Goal: Information Seeking & Learning: Check status

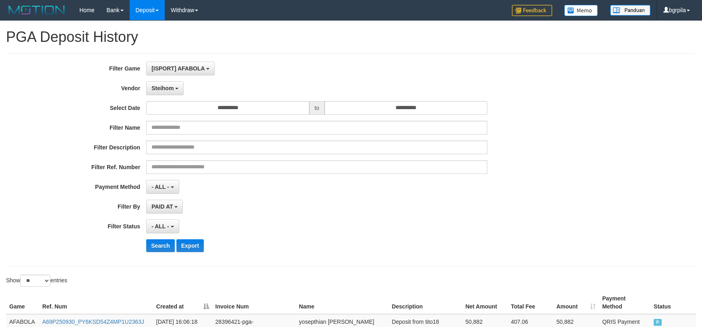
select select "**********"
select select "**"
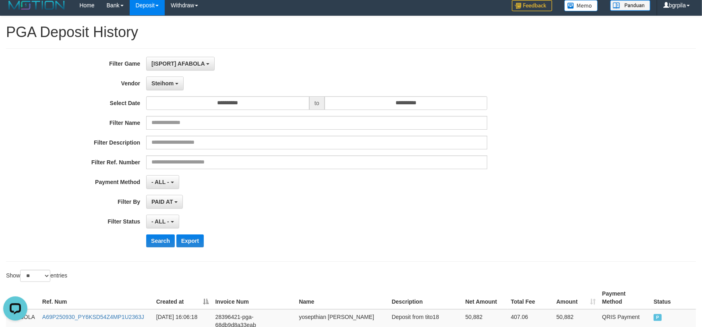
scroll to position [7, 0]
drag, startPoint x: 159, startPoint y: 240, endPoint x: 285, endPoint y: 219, distance: 127.4
click at [159, 240] on button "Search" at bounding box center [160, 240] width 29 height 13
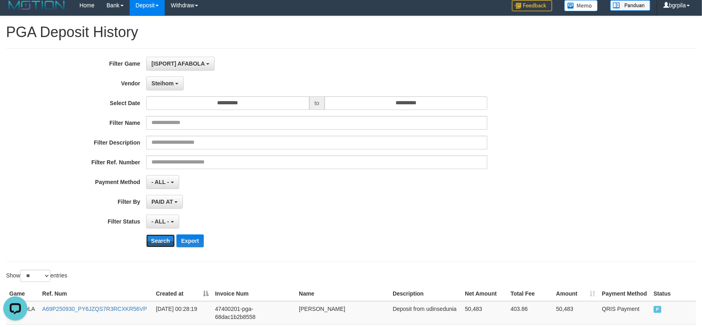
drag, startPoint x: 153, startPoint y: 241, endPoint x: 185, endPoint y: 226, distance: 35.3
click at [158, 239] on button "Search" at bounding box center [160, 240] width 29 height 13
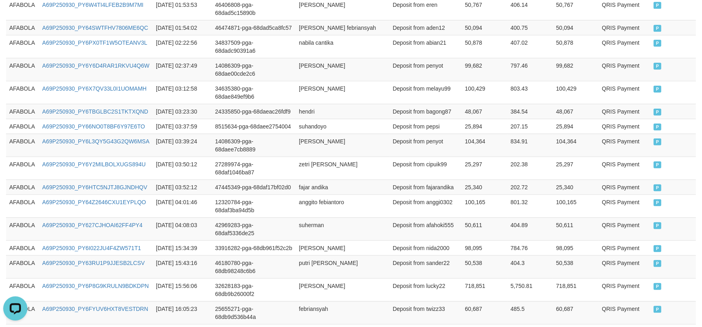
scroll to position [528, 0]
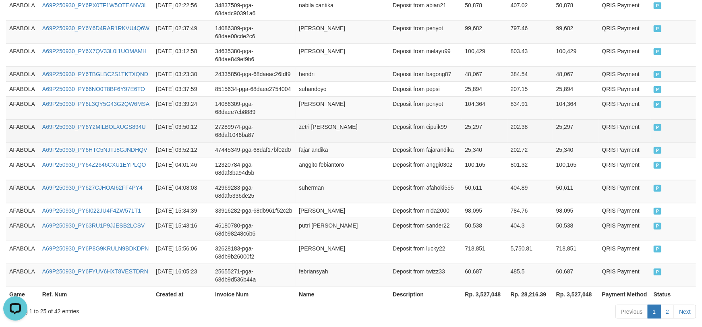
click at [282, 119] on td "27289974-pga-68daf1046ba87" at bounding box center [254, 130] width 84 height 23
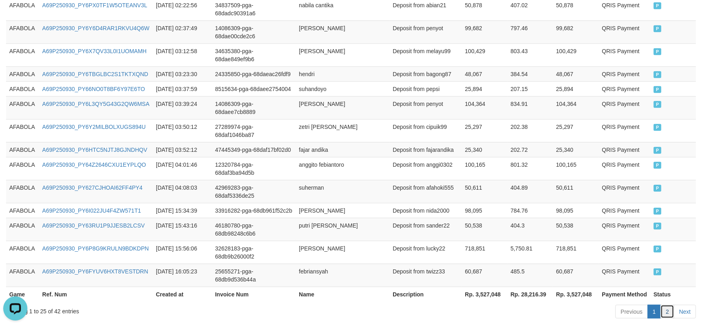
click at [667, 305] on link "2" at bounding box center [667, 312] width 14 height 14
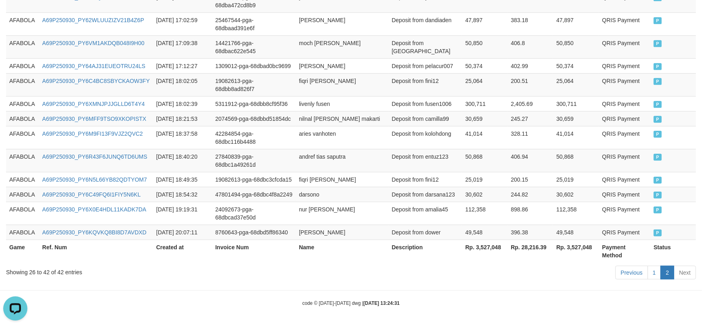
scroll to position [393, 0]
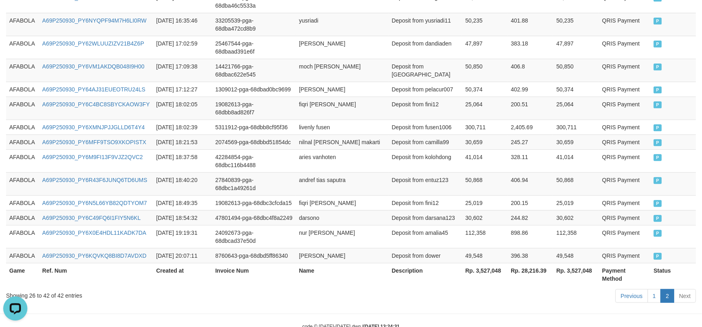
click at [460, 210] on td "Deposit from darsana123" at bounding box center [425, 217] width 74 height 15
click at [133, 263] on th "Ref. Num" at bounding box center [96, 274] width 114 height 23
click at [132, 263] on th "Ref. Num" at bounding box center [96, 274] width 114 height 23
click at [134, 263] on th "Ref. Num" at bounding box center [96, 274] width 114 height 23
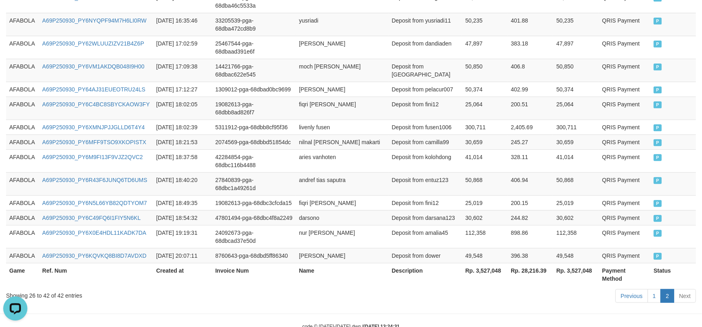
click at [134, 263] on th "Ref. Num" at bounding box center [96, 274] width 114 height 23
click at [135, 248] on td "A69P250930_PY6KQVKQ8BI8D7AVDXD" at bounding box center [96, 255] width 114 height 15
copy link "A69P250930_PY6KQVKQ8BI8D7AVDXD"
click at [435, 248] on td "Deposit from dower" at bounding box center [425, 255] width 74 height 15
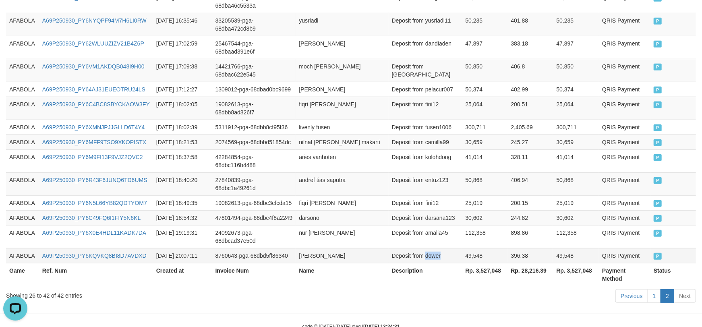
click at [435, 248] on td "Deposit from dower" at bounding box center [425, 255] width 74 height 15
copy td "dower"
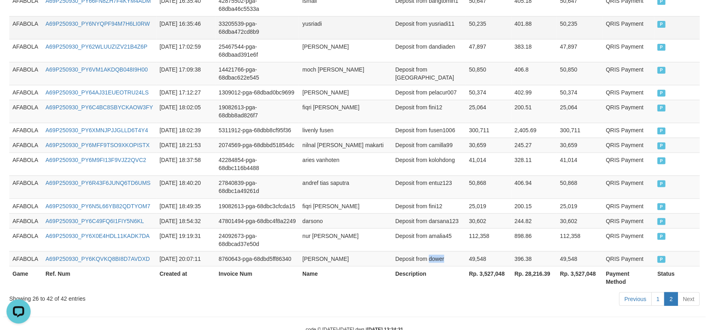
scroll to position [333, 0]
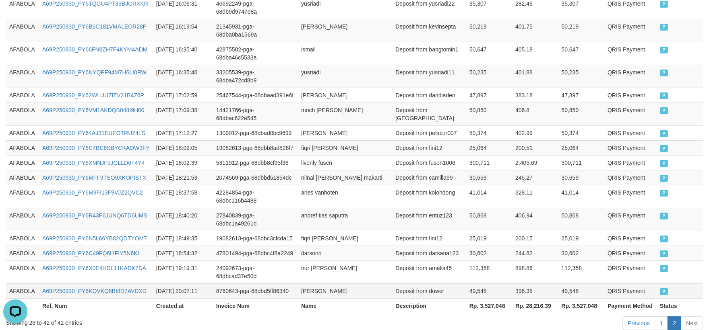
click at [299, 284] on td "[PERSON_NAME]" at bounding box center [345, 291] width 94 height 15
click at [328, 284] on td "[PERSON_NAME]" at bounding box center [345, 291] width 94 height 15
copy td "[PERSON_NAME]"
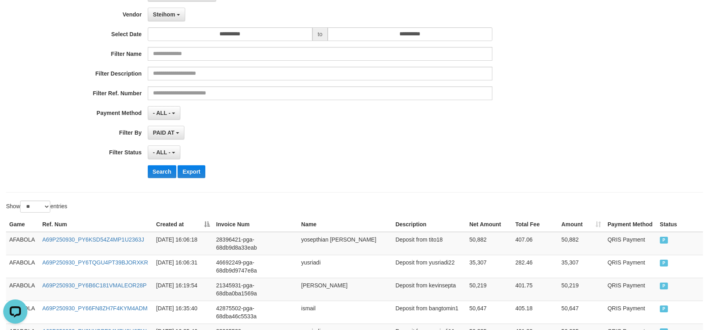
scroll to position [0, 0]
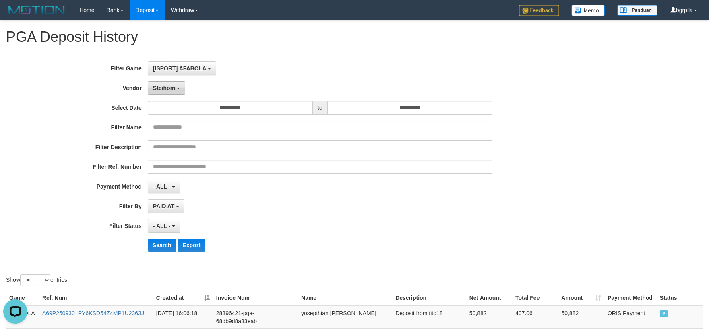
click at [174, 87] on span "Steihom" at bounding box center [164, 88] width 22 height 6
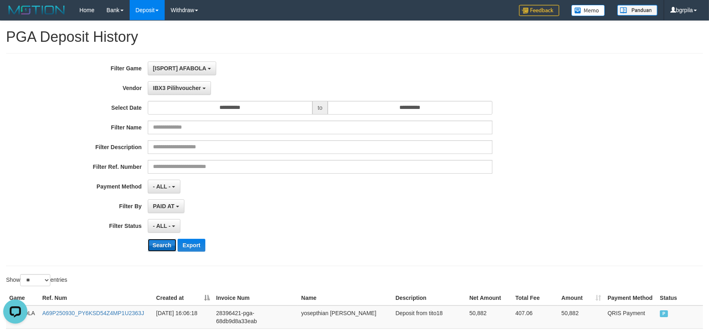
click at [170, 242] on button "Search" at bounding box center [162, 245] width 29 height 13
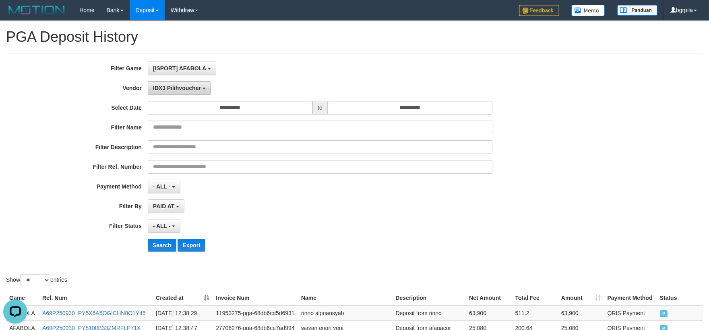
click at [201, 90] on button "IBX3 Pilihvoucher" at bounding box center [179, 88] width 63 height 14
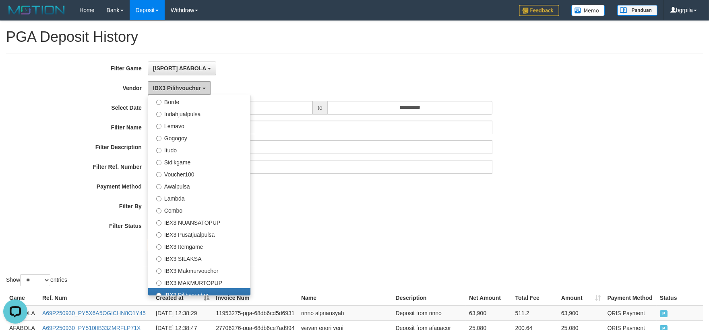
scroll to position [153, 0]
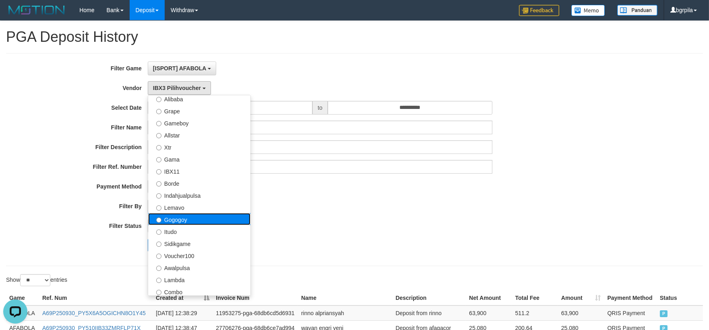
click at [182, 223] on label "Gogogoy" at bounding box center [199, 219] width 102 height 12
select select "**********"
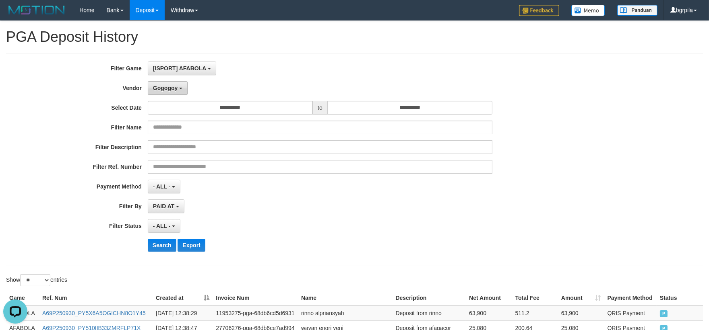
click at [171, 93] on button "Gogogoy" at bounding box center [168, 88] width 40 height 14
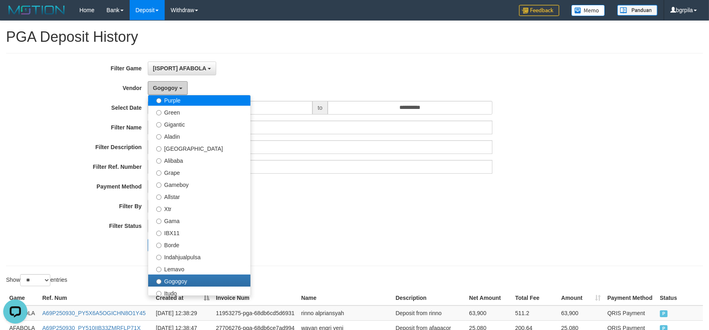
scroll to position [0, 0]
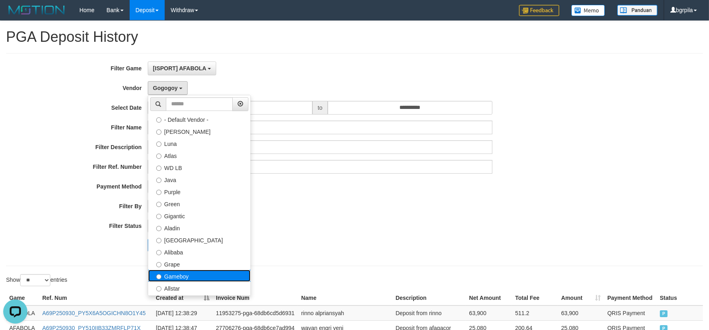
click at [196, 271] on label "Gameboy" at bounding box center [199, 276] width 102 height 12
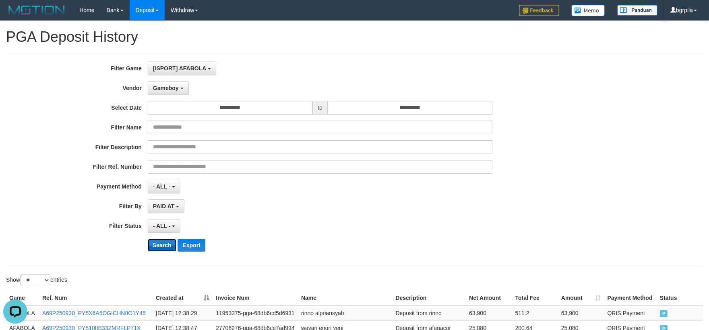
click at [169, 247] on button "Search" at bounding box center [162, 245] width 29 height 13
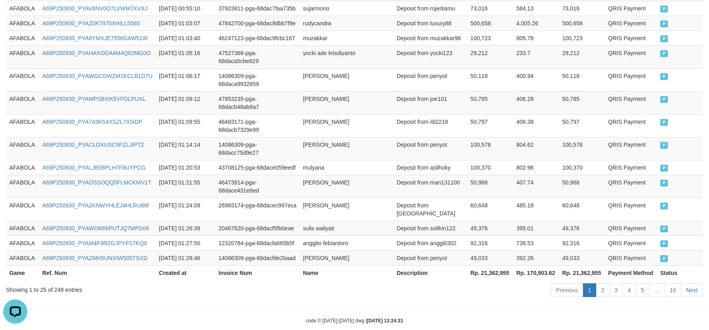
scroll to position [525, 0]
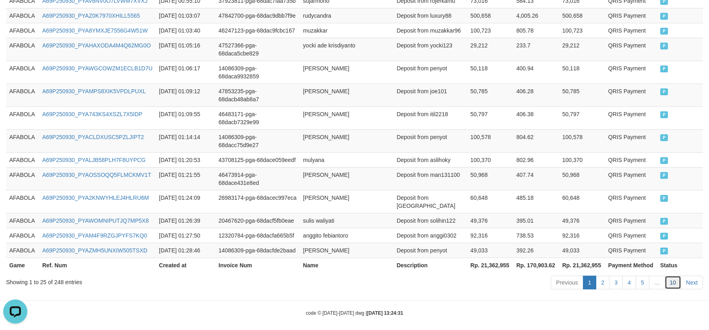
click at [675, 279] on link "10" at bounding box center [672, 283] width 17 height 14
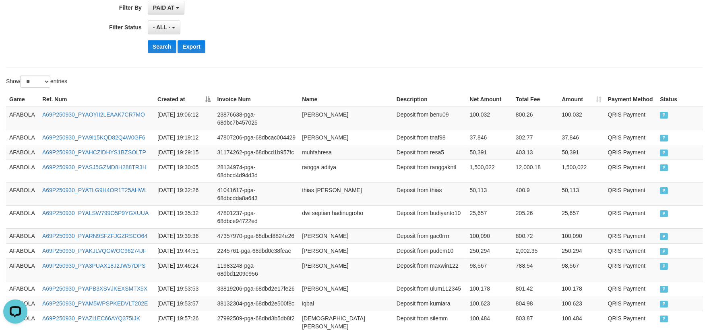
scroll to position [421, 0]
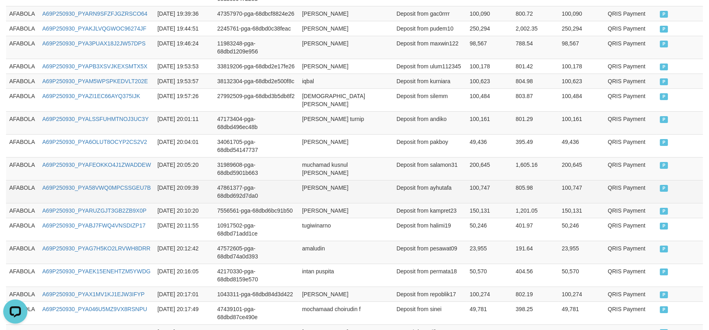
click at [489, 188] on td "100,747" at bounding box center [489, 191] width 46 height 23
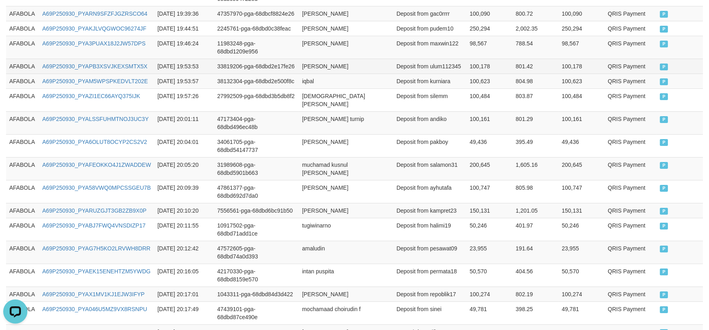
click at [18, 61] on td "AFABOLA" at bounding box center [22, 66] width 33 height 15
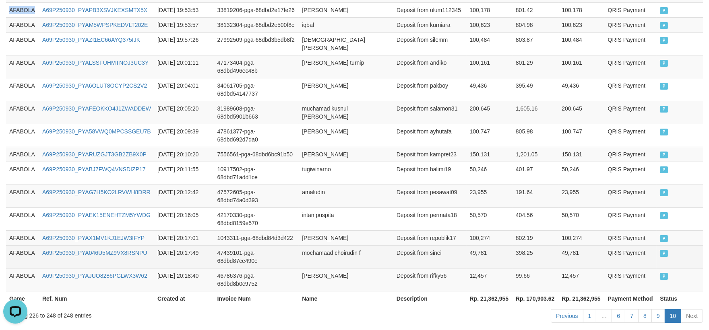
scroll to position [511, 0]
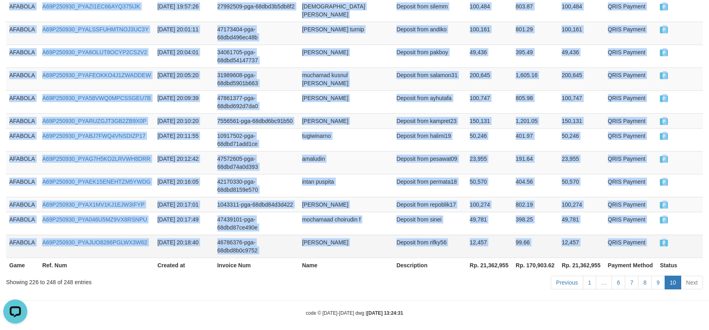
click at [682, 243] on td "P" at bounding box center [679, 246] width 46 height 23
copy tbody "AFABOLA A69P250930_PYAPB3XSVJKEXSMTX5X [DATE] 19:53:53 33819206-pga-68dbd2e17fe…"
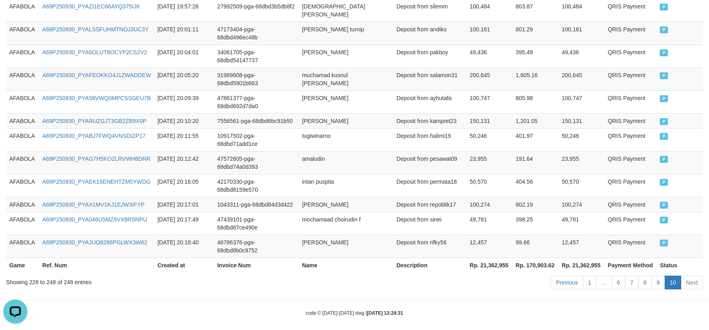
click at [425, 277] on div "Previous 1 … 6 7 8 9 10 Next" at bounding box center [501, 283] width 401 height 17
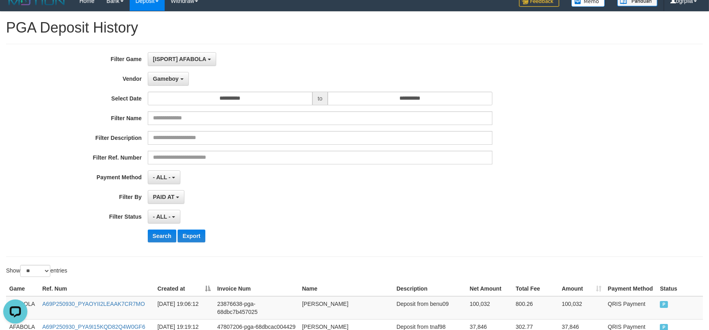
scroll to position [0, 0]
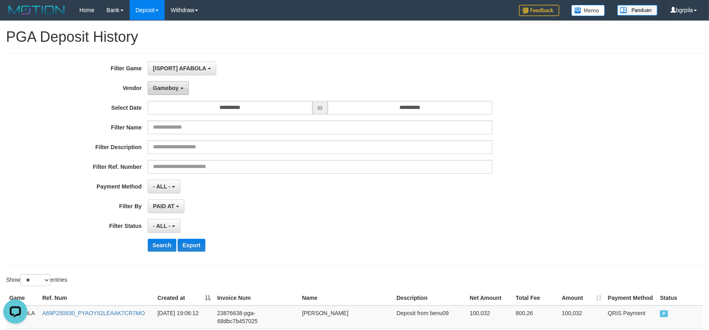
click at [165, 83] on button "Gameboy" at bounding box center [168, 88] width 41 height 14
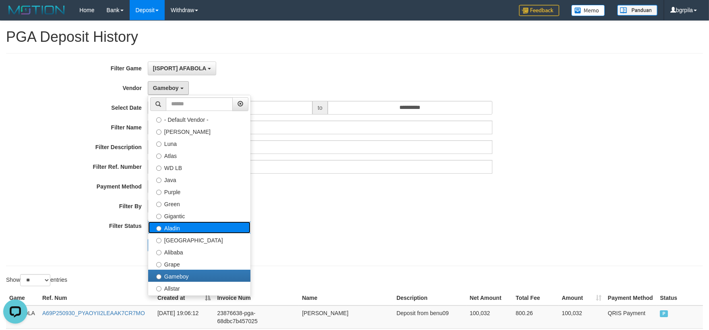
click at [182, 231] on label "Aladin" at bounding box center [199, 228] width 102 height 12
select select "**********"
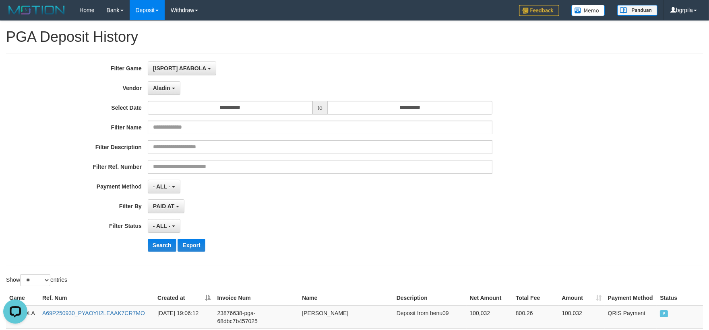
click at [159, 239] on div "**********" at bounding box center [295, 160] width 591 height 196
click at [156, 243] on button "Search" at bounding box center [162, 245] width 29 height 13
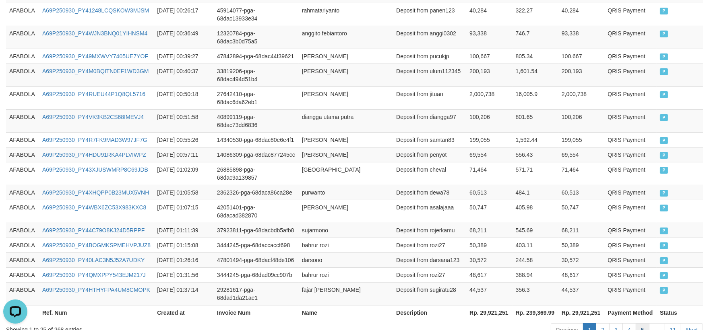
scroll to position [517, 0]
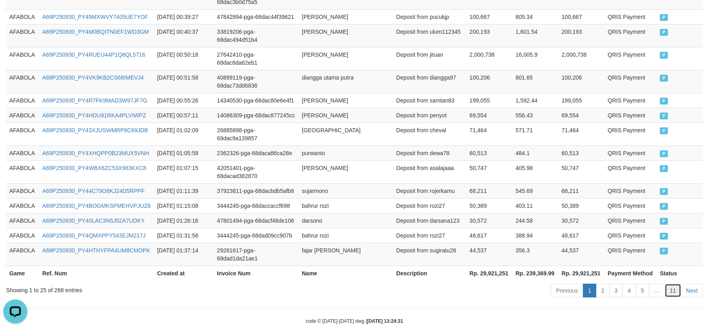
click at [677, 284] on link "11" at bounding box center [672, 291] width 17 height 14
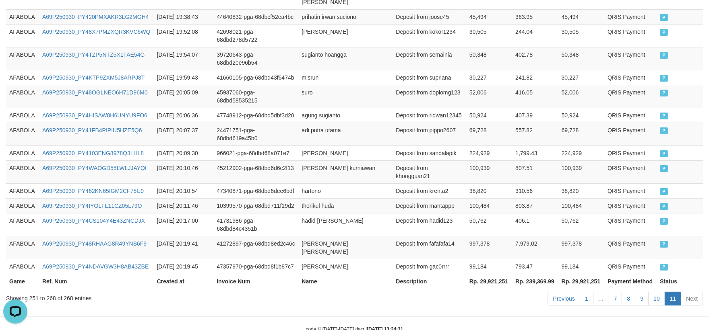
click at [493, 213] on td "50,762" at bounding box center [489, 224] width 46 height 23
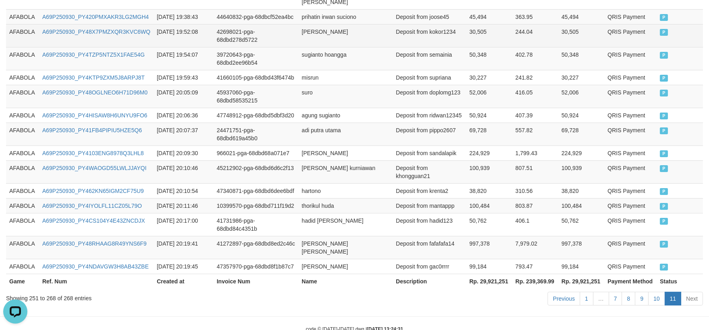
click at [29, 26] on td "AFABOLA" at bounding box center [22, 35] width 33 height 23
drag, startPoint x: 29, startPoint y: 26, endPoint x: 347, endPoint y: 116, distance: 329.6
click at [29, 25] on td "AFABOLA" at bounding box center [22, 35] width 33 height 23
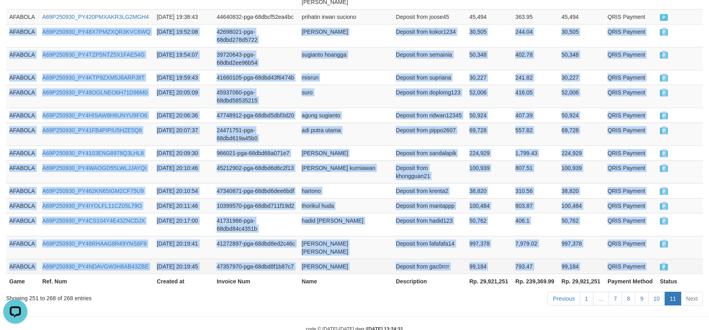
click at [675, 259] on td "P" at bounding box center [679, 266] width 46 height 15
copy tbody "AFABOLA A69P250930_PY48X7PMZXQR3KVC6WQ [DATE] 19:52:08 42698021-pga-68dbd278d57…"
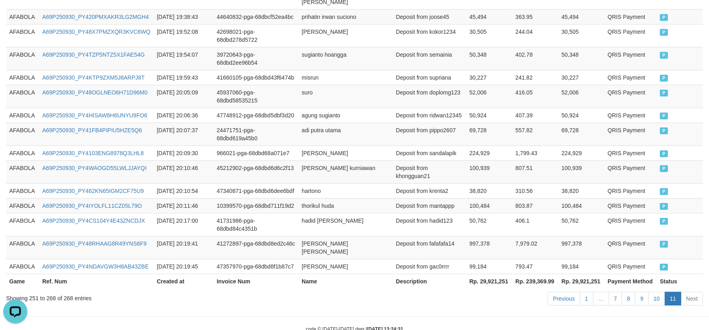
drag, startPoint x: 473, startPoint y: 280, endPoint x: 466, endPoint y: 279, distance: 7.8
click at [473, 291] on div "Previous 1 … 7 8 9 10 11 Next" at bounding box center [501, 299] width 401 height 17
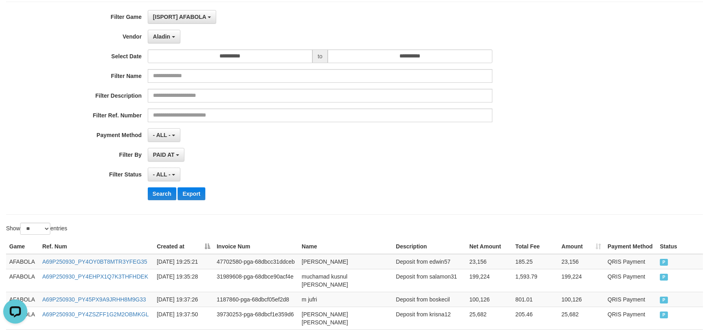
scroll to position [0, 0]
